Goal: Find specific page/section: Find specific page/section

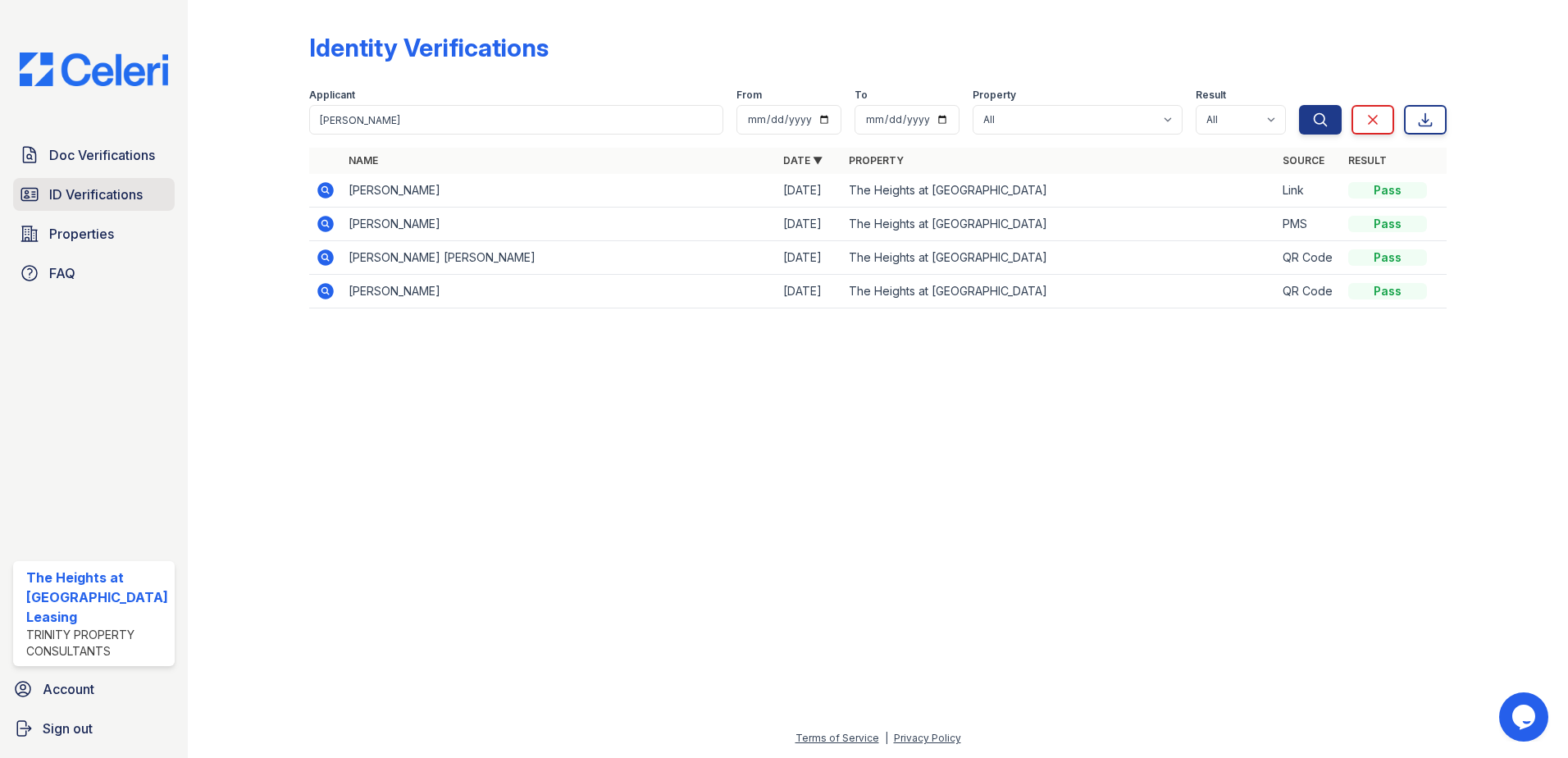
click at [79, 188] on span "ID Verifications" at bounding box center [95, 194] width 93 height 20
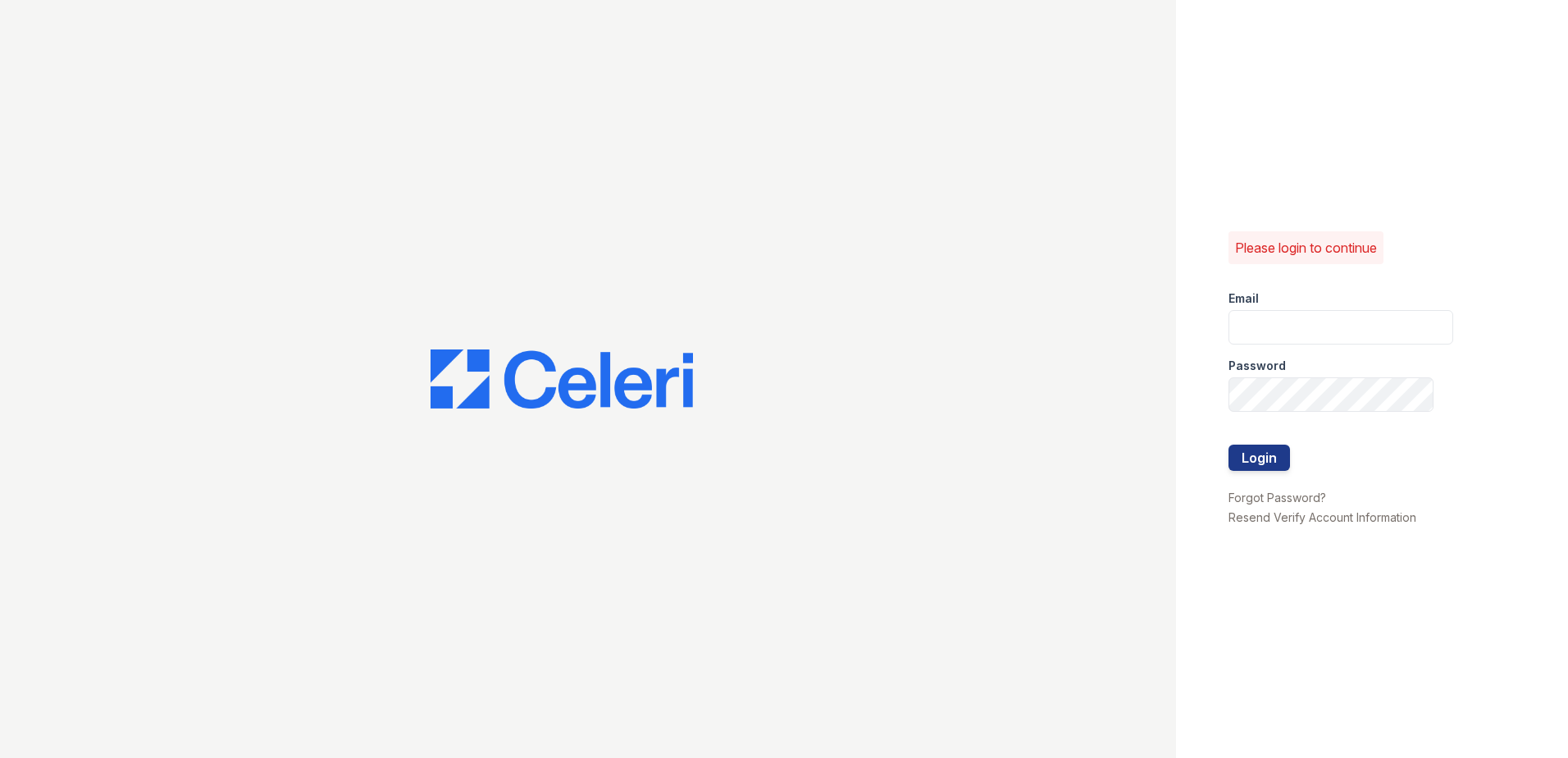
type input "theheightsatdunwoody@trinity-pm.com"
click at [1290, 455] on form "Email theheightsatdunwoody@trinity-pm.com Password Login" at bounding box center [1341, 382] width 225 height 210
click at [1250, 463] on button "Login" at bounding box center [1259, 458] width 61 height 26
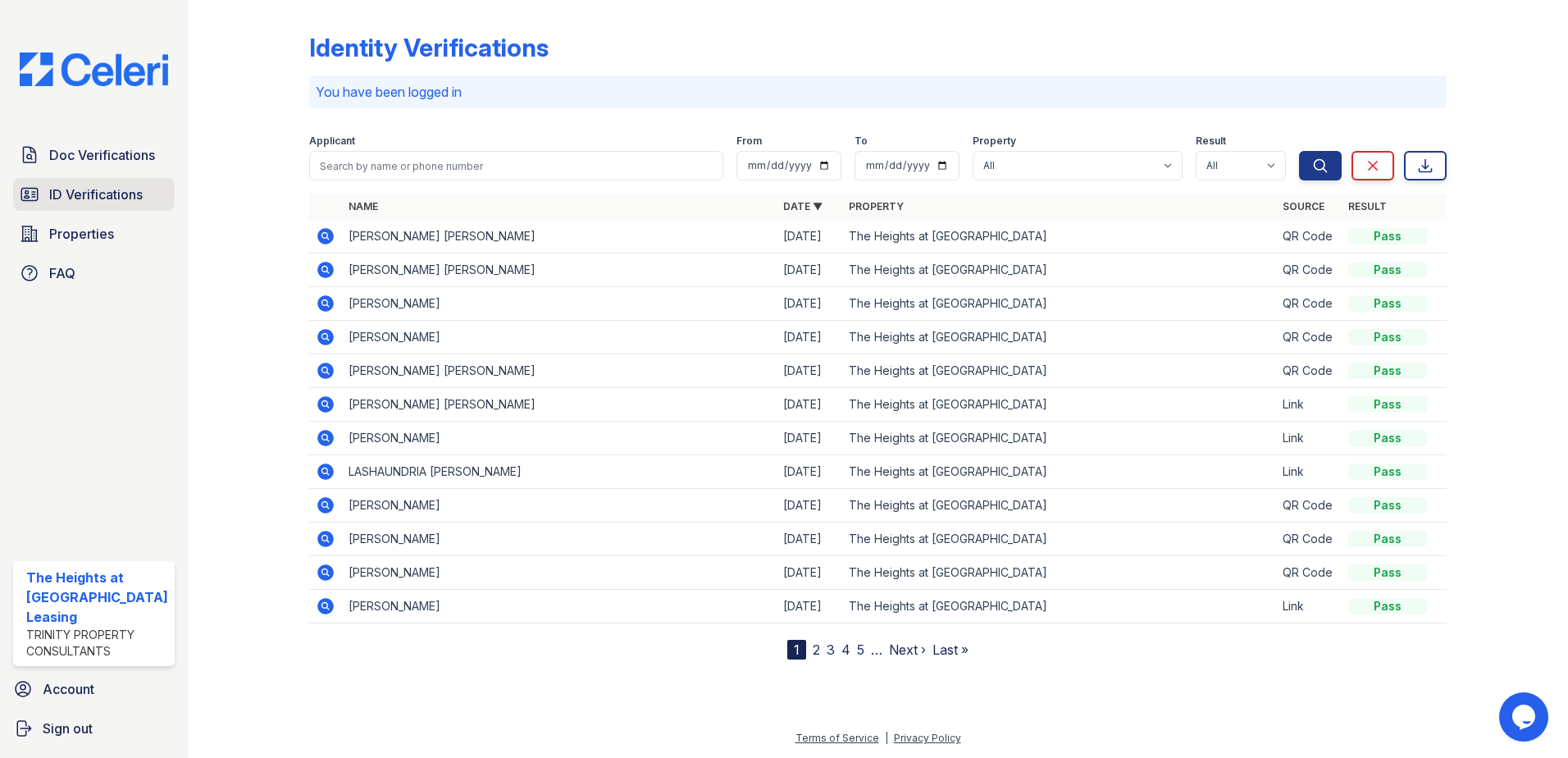
click at [110, 195] on span "ID Verifications" at bounding box center [95, 194] width 93 height 20
